Goal: Task Accomplishment & Management: Use online tool/utility

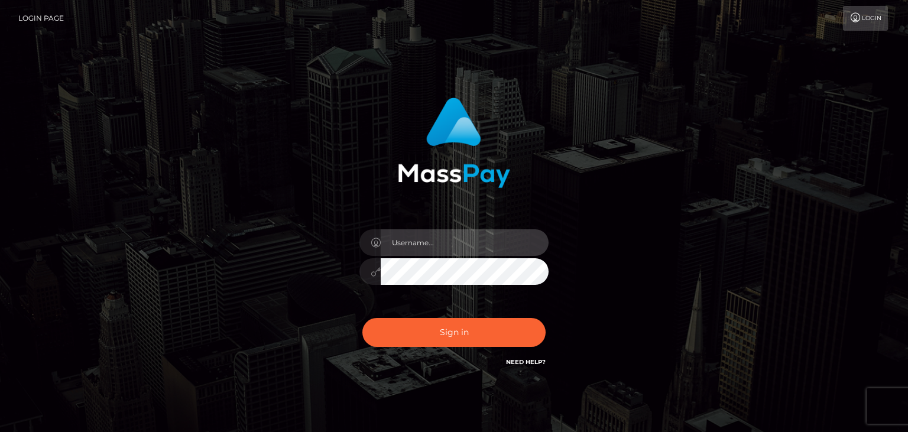
type input "faisal_uplift"
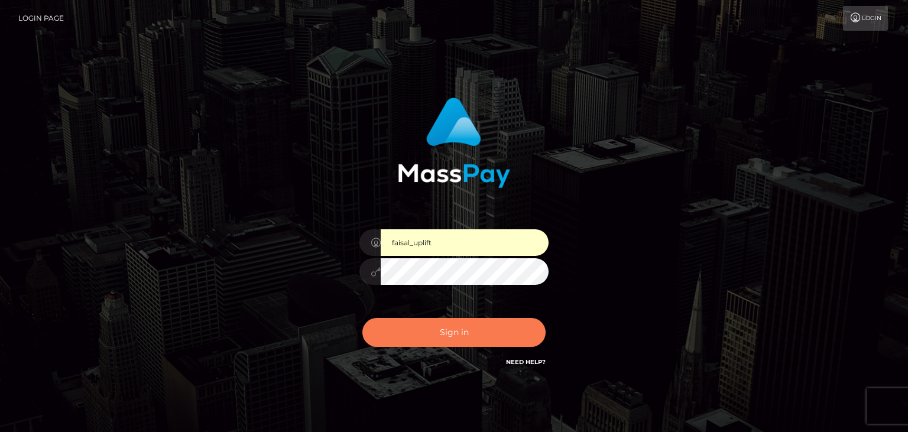
click at [418, 331] on button "Sign in" at bounding box center [453, 332] width 183 height 29
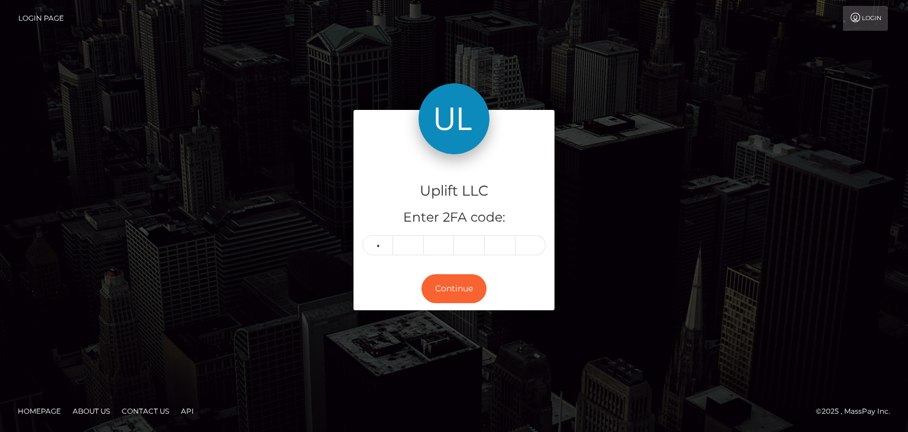
type input "0"
type input "7"
type input "1"
type input "7"
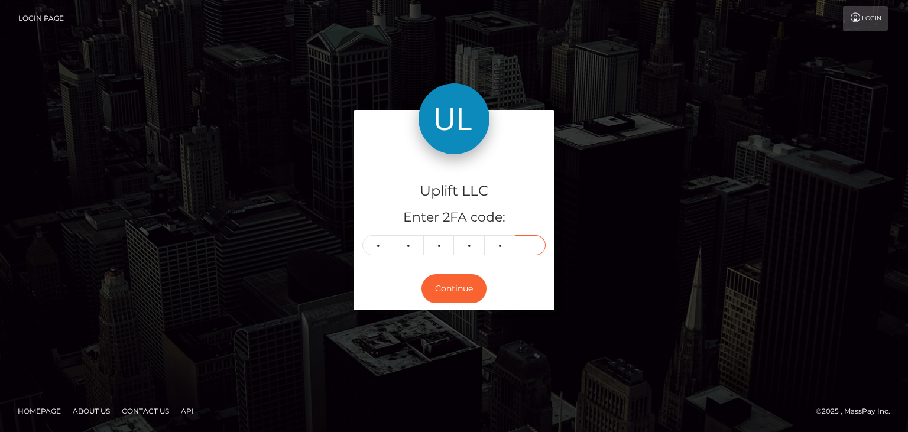
type input "2"
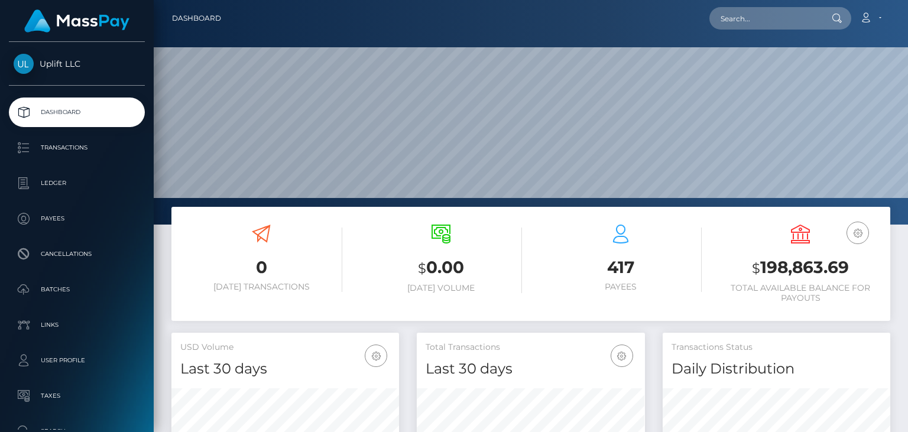
scroll to position [209, 227]
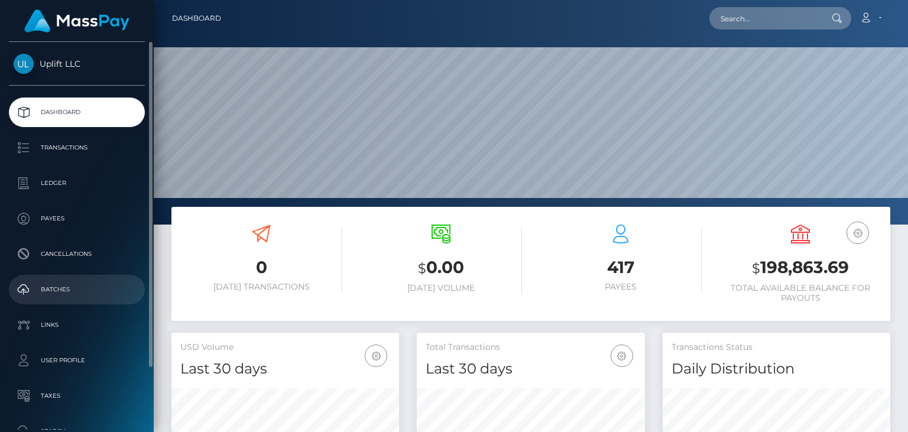
click at [77, 281] on link "Batches" at bounding box center [77, 290] width 136 height 30
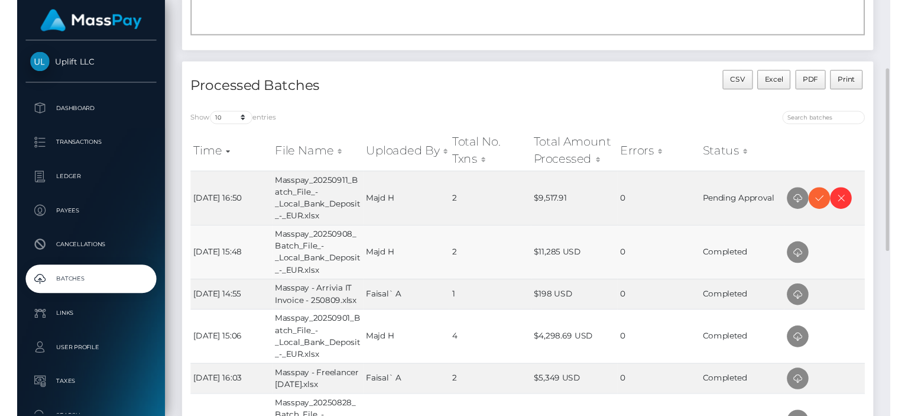
scroll to position [164, 0]
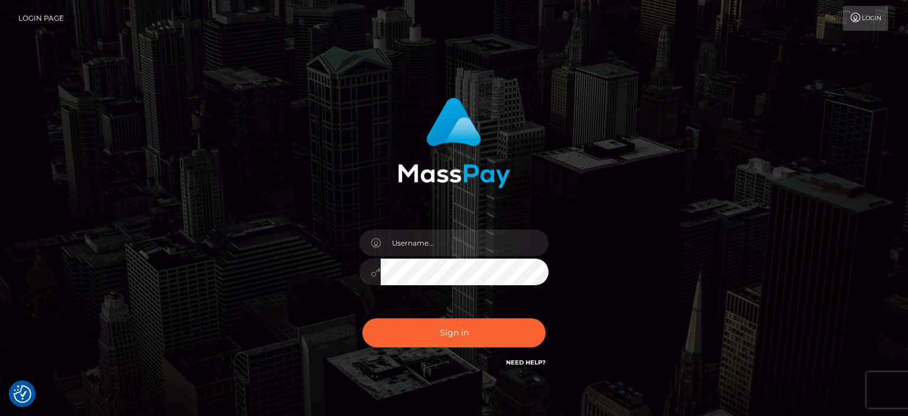
checkbox input "true"
